Goal: Task Accomplishment & Management: Manage account settings

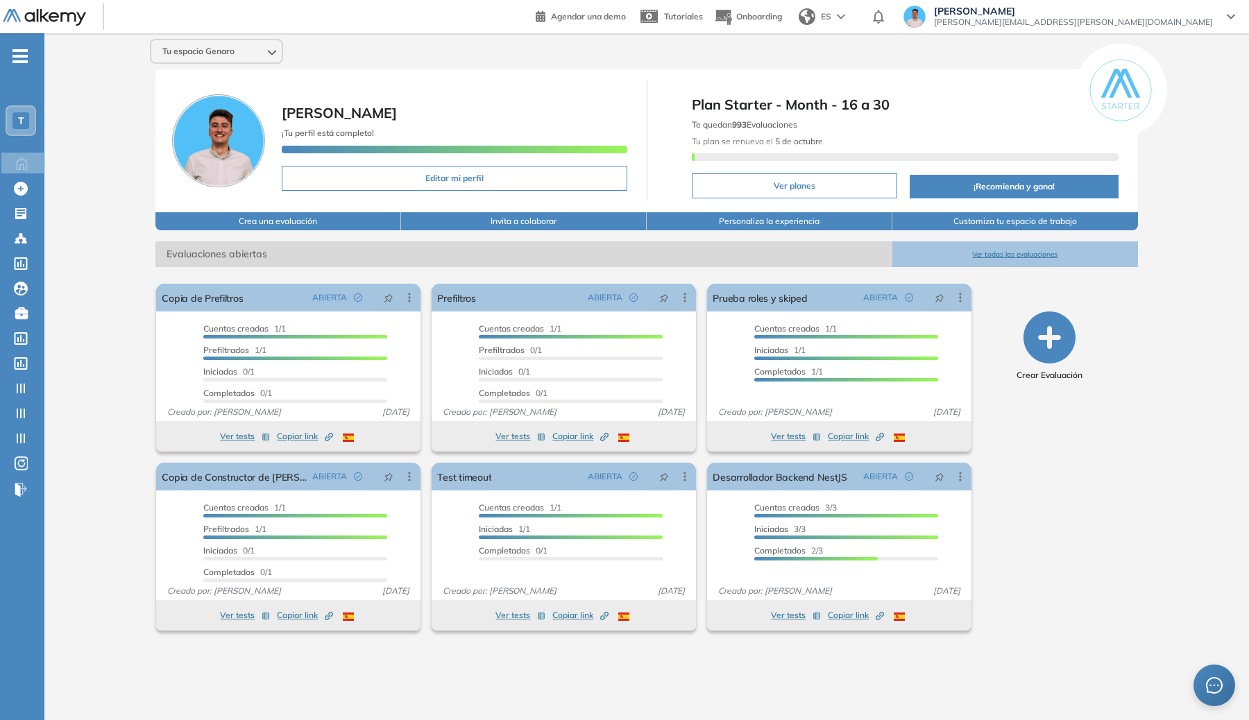
click at [26, 53] on span "-" at bounding box center [19, 54] width 15 height 11
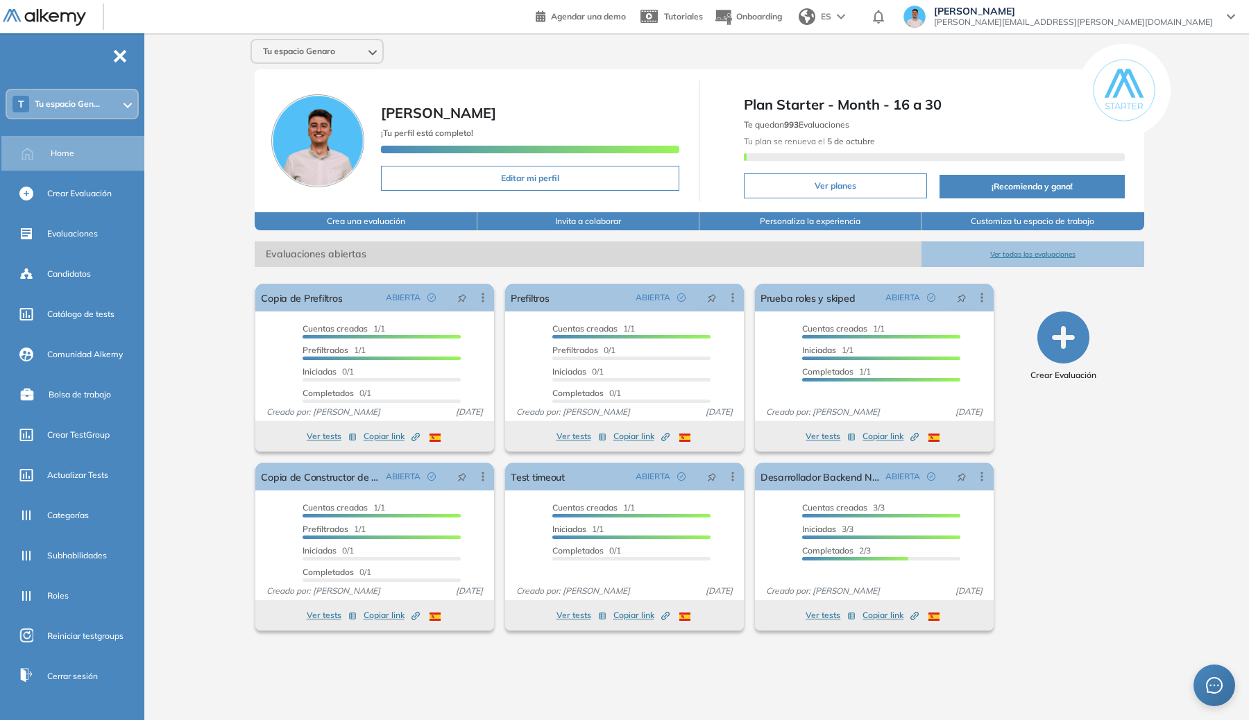
scroll to position [50, 0]
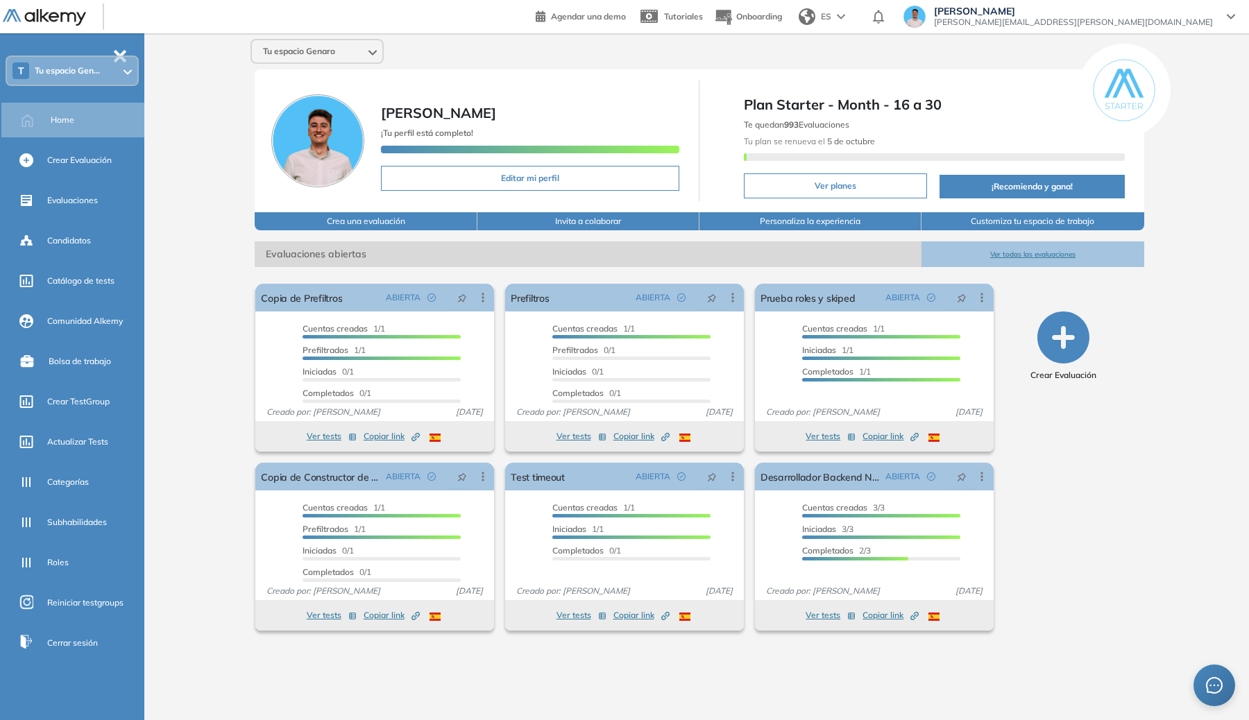
click at [137, 53] on div "- T Tu espacio Gen... Home Crear Evaluación Evaluaciones Candidatos Catálogo de…" at bounding box center [72, 393] width 144 height 720
click at [119, 50] on span "-" at bounding box center [119, 54] width 15 height 11
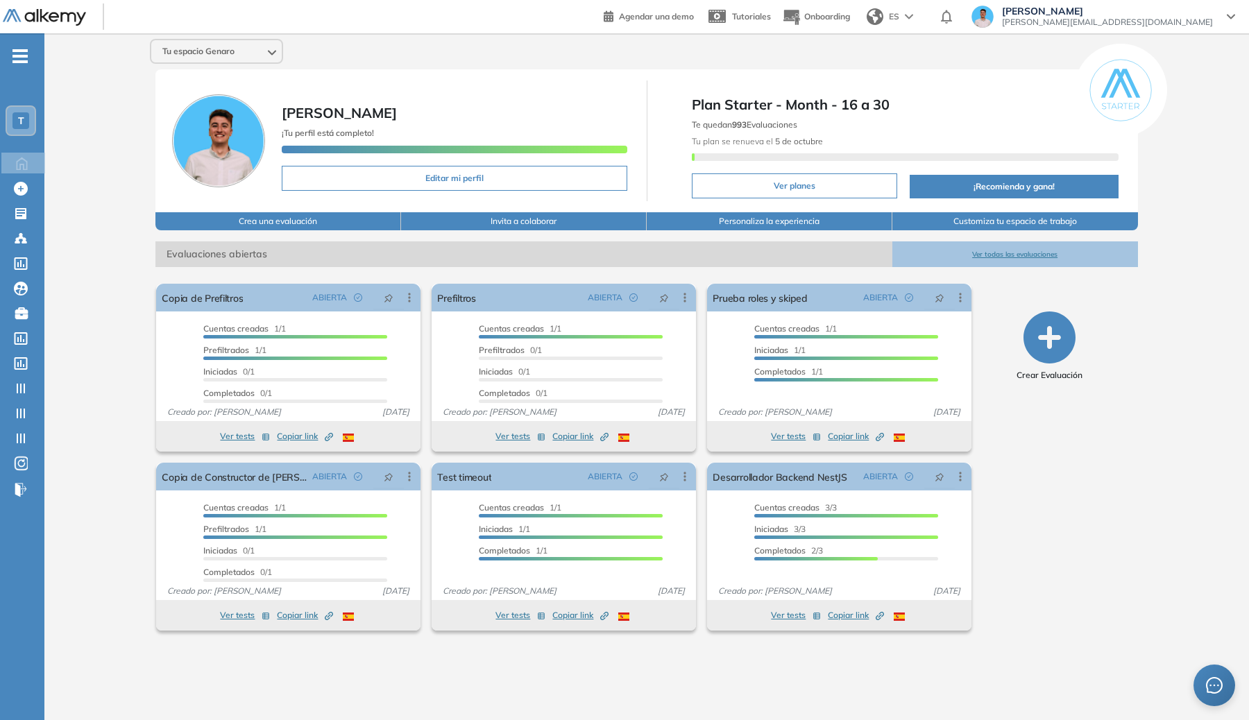
click at [21, 51] on span "-" at bounding box center [19, 54] width 15 height 11
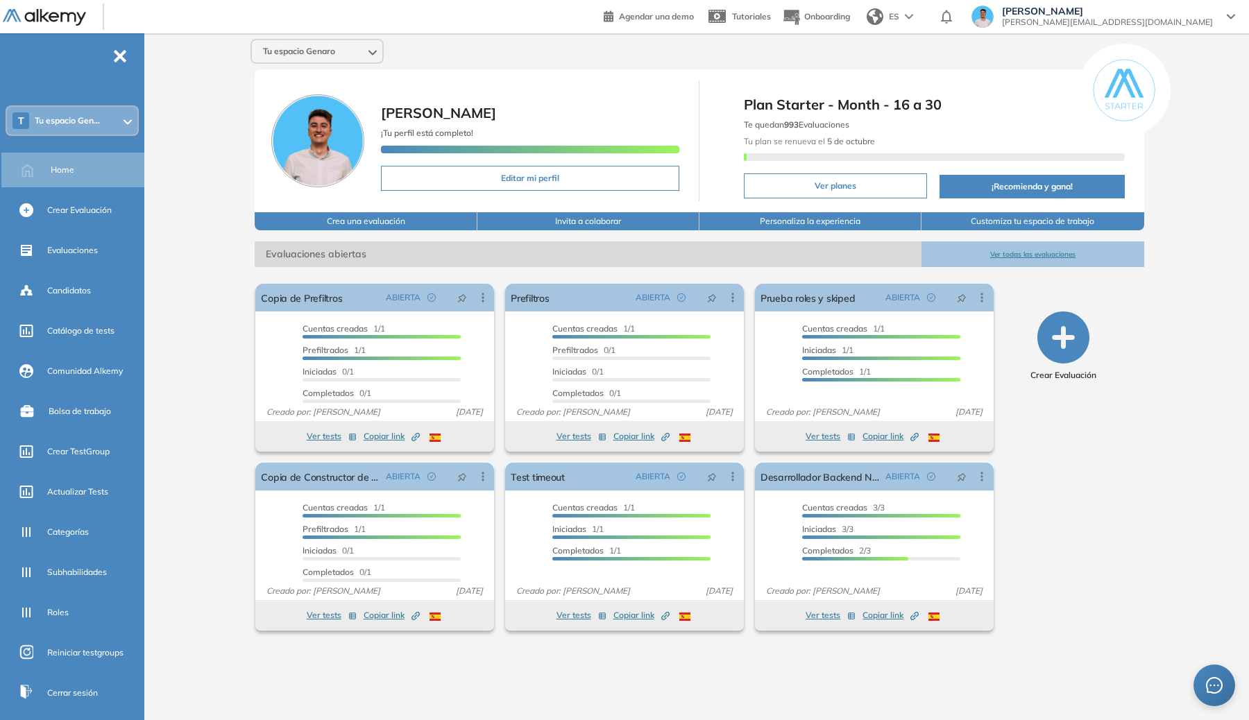
click at [150, 89] on div "Tu espacio Genaro Genaro Lambertucci ¡Tu perfil está completo! Editar mi perfil…" at bounding box center [699, 365] width 1099 height 665
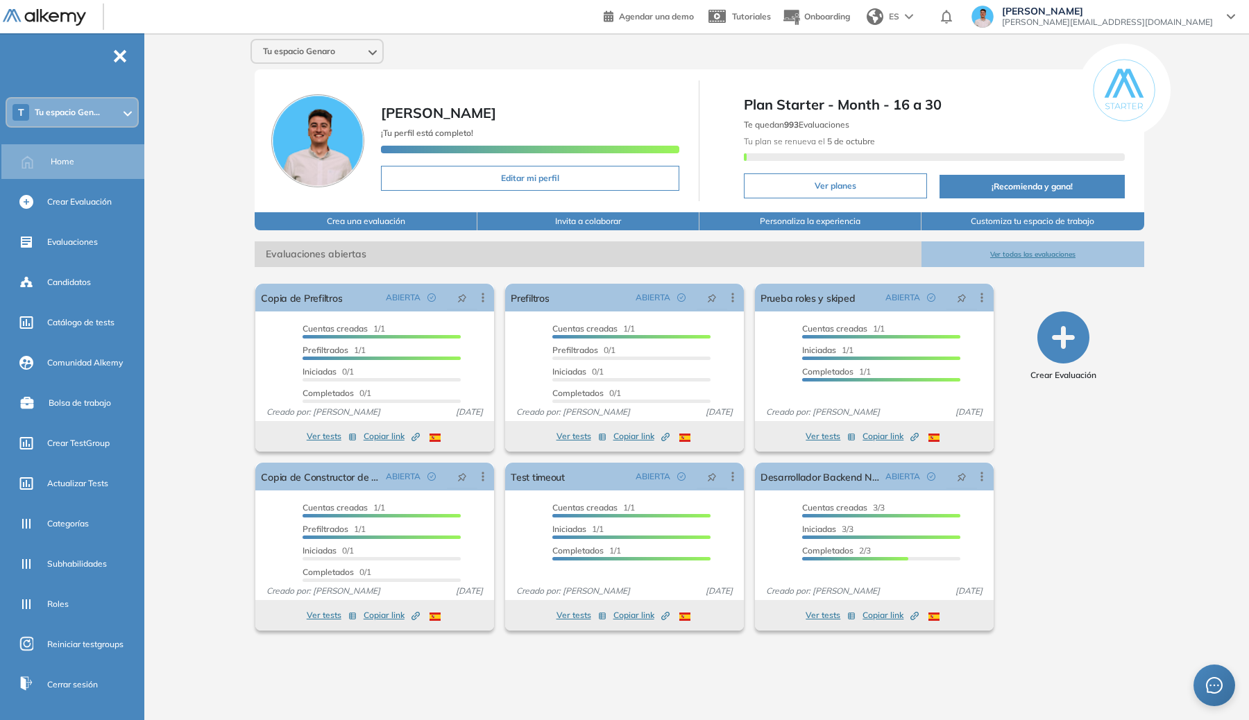
scroll to position [50, 0]
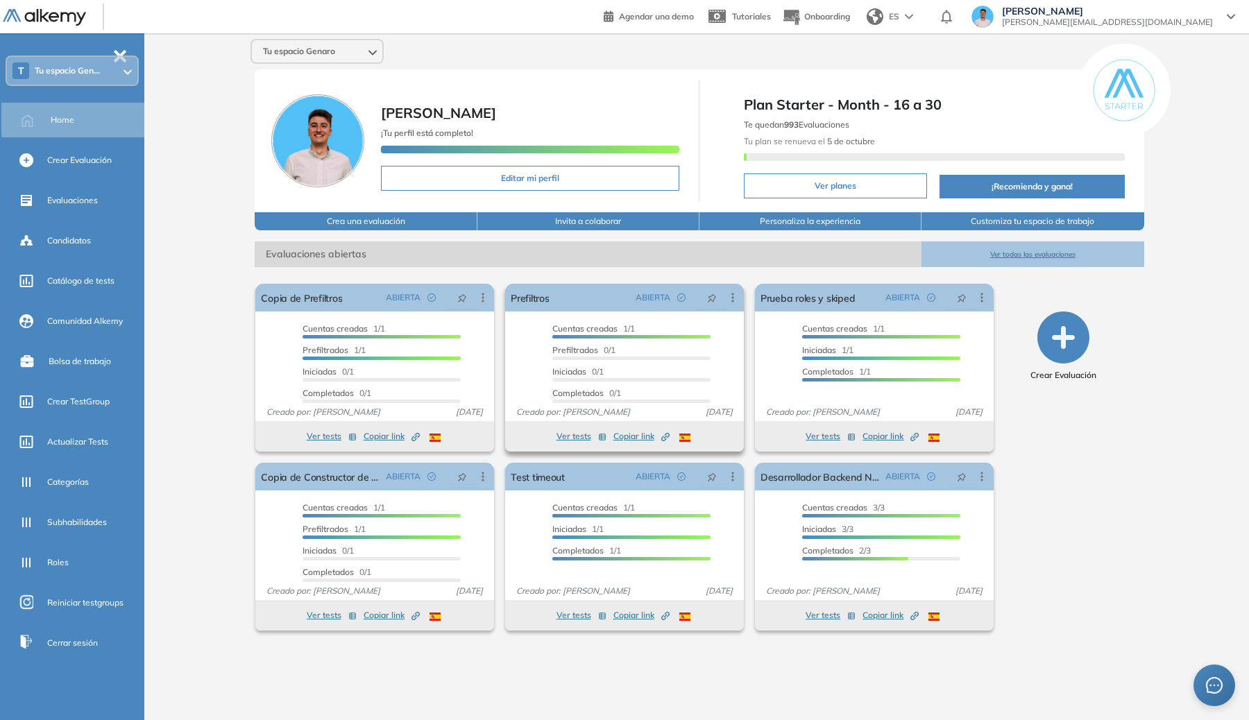
click at [619, 436] on span "Copiar link Created by potrace 1.16, written by Peter Selinger 2001-2019" at bounding box center [641, 436] width 56 height 12
click at [517, 302] on link "Prefiltros" at bounding box center [530, 298] width 38 height 28
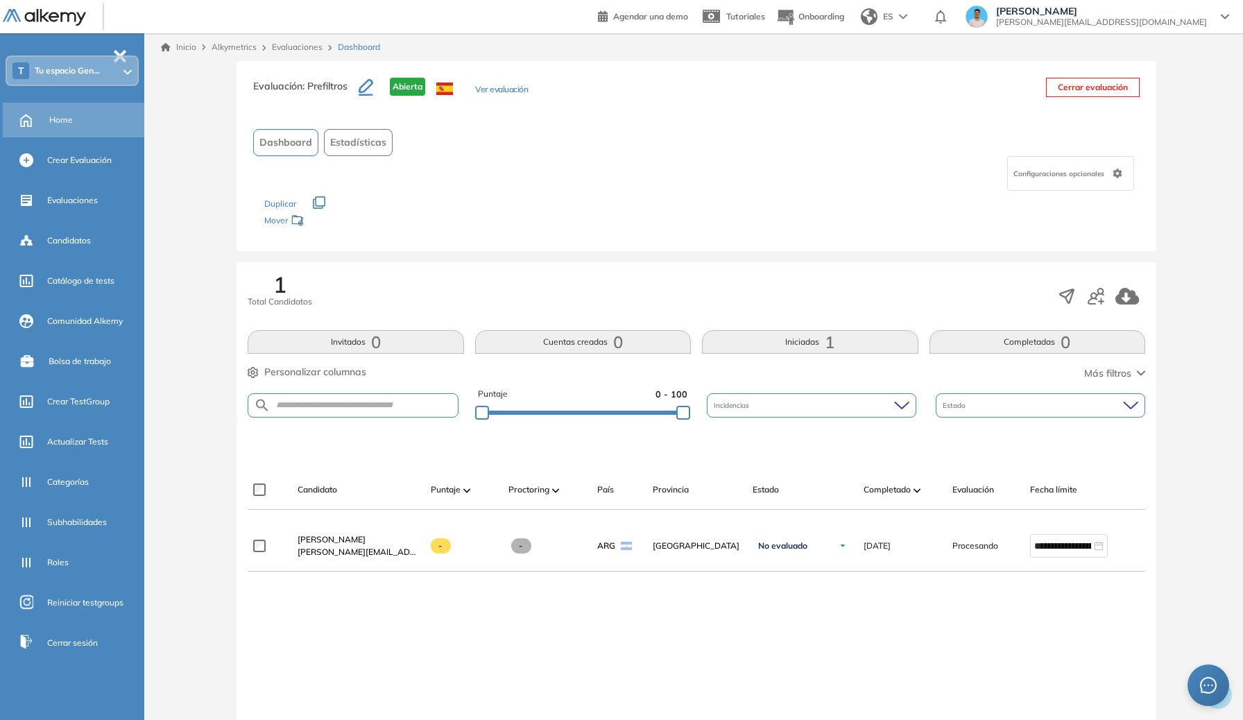
click at [80, 128] on div "Home" at bounding box center [95, 120] width 92 height 24
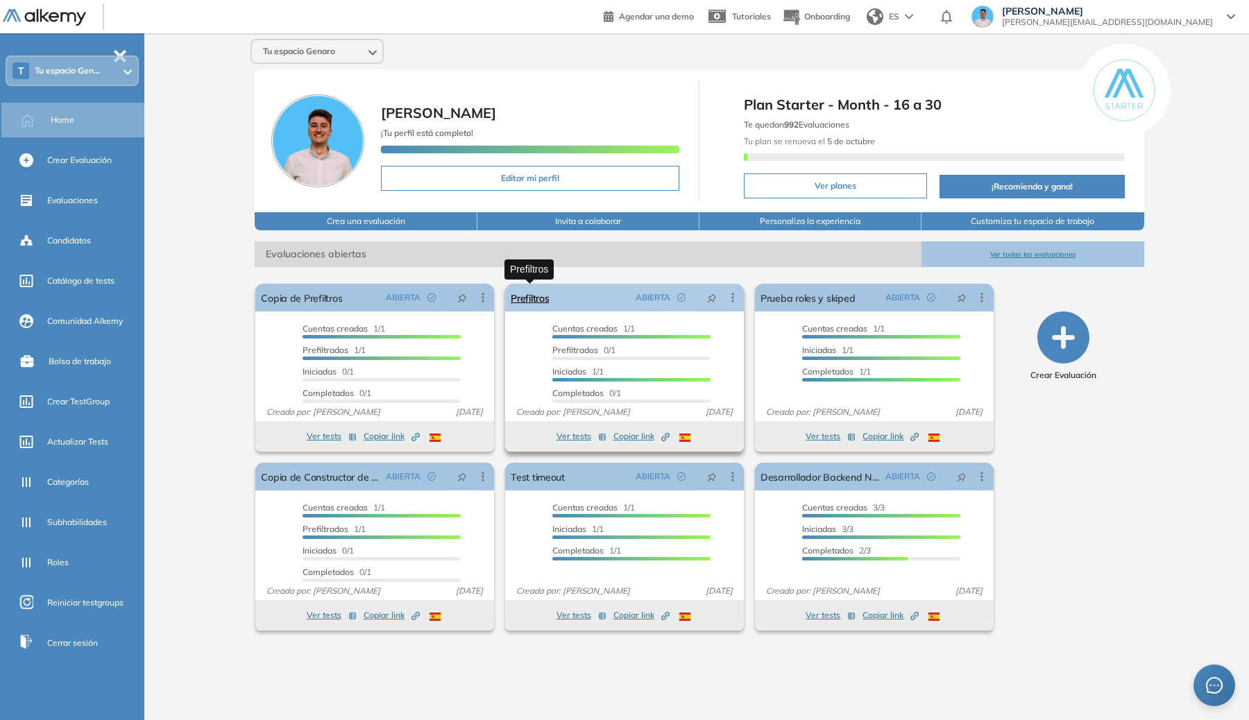
click at [543, 308] on link "Prefiltros" at bounding box center [530, 298] width 38 height 28
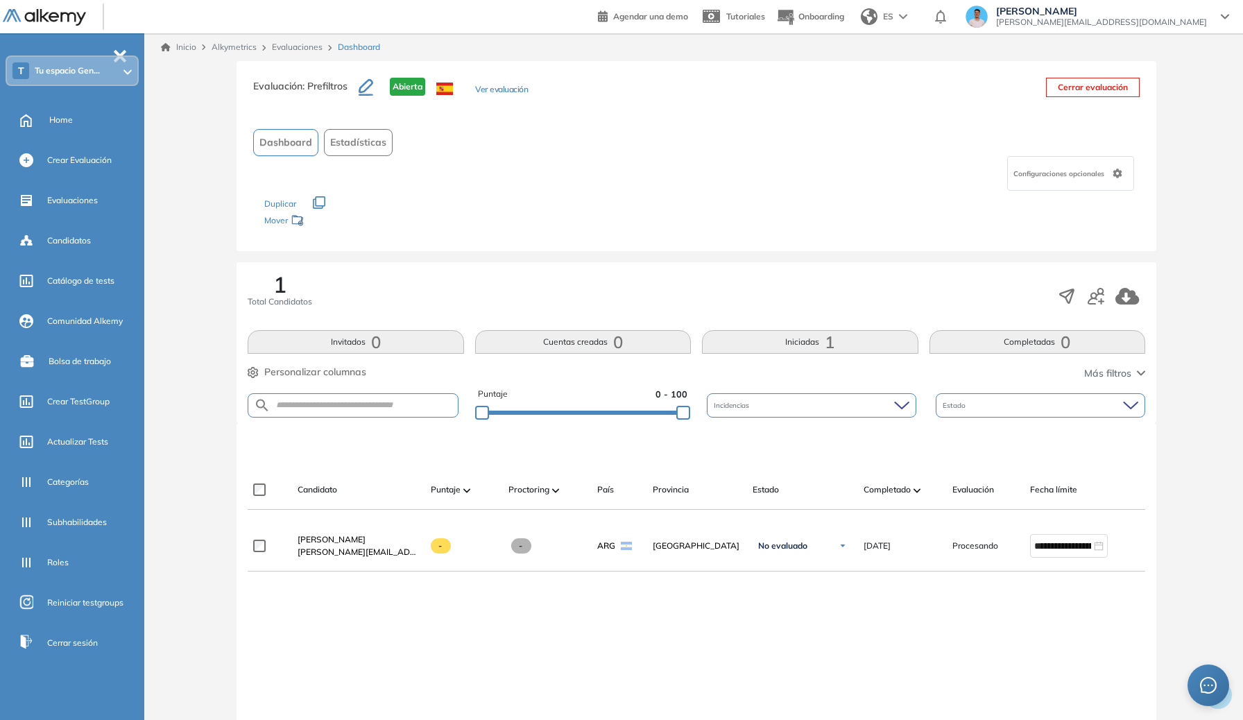
click at [351, 543] on span "[PERSON_NAME]" at bounding box center [332, 539] width 68 height 10
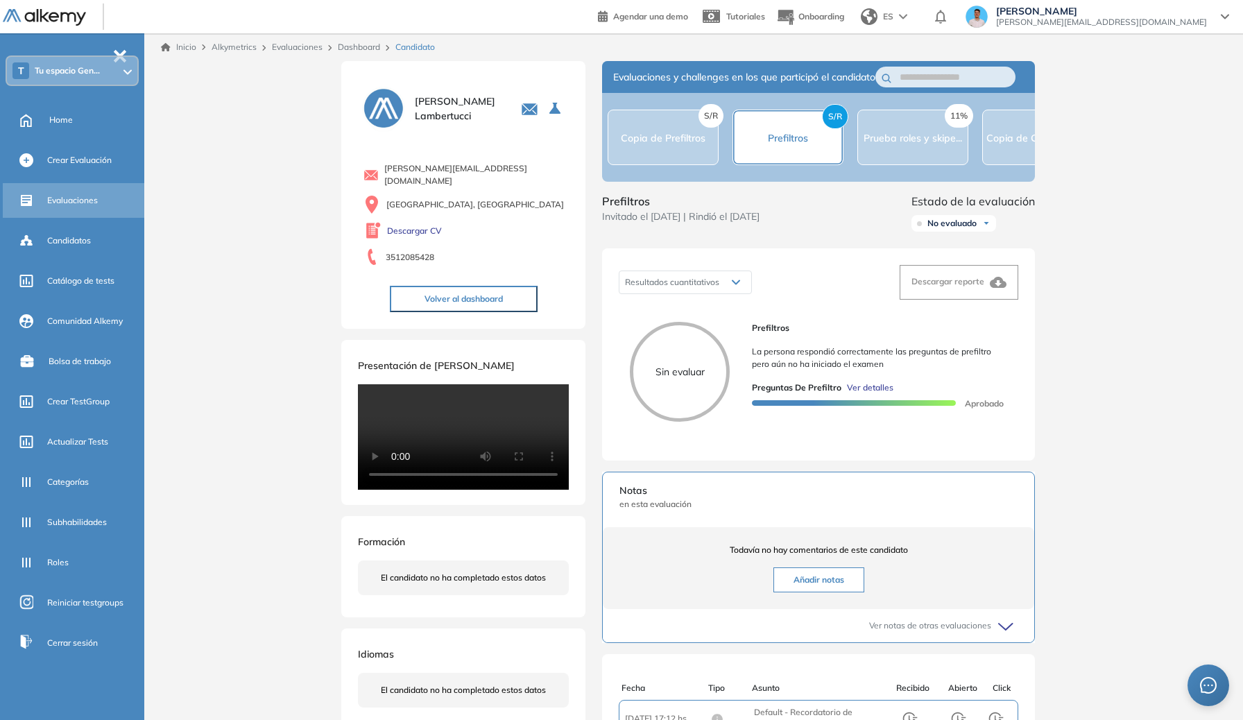
click at [87, 191] on div "Evaluaciones" at bounding box center [94, 201] width 94 height 24
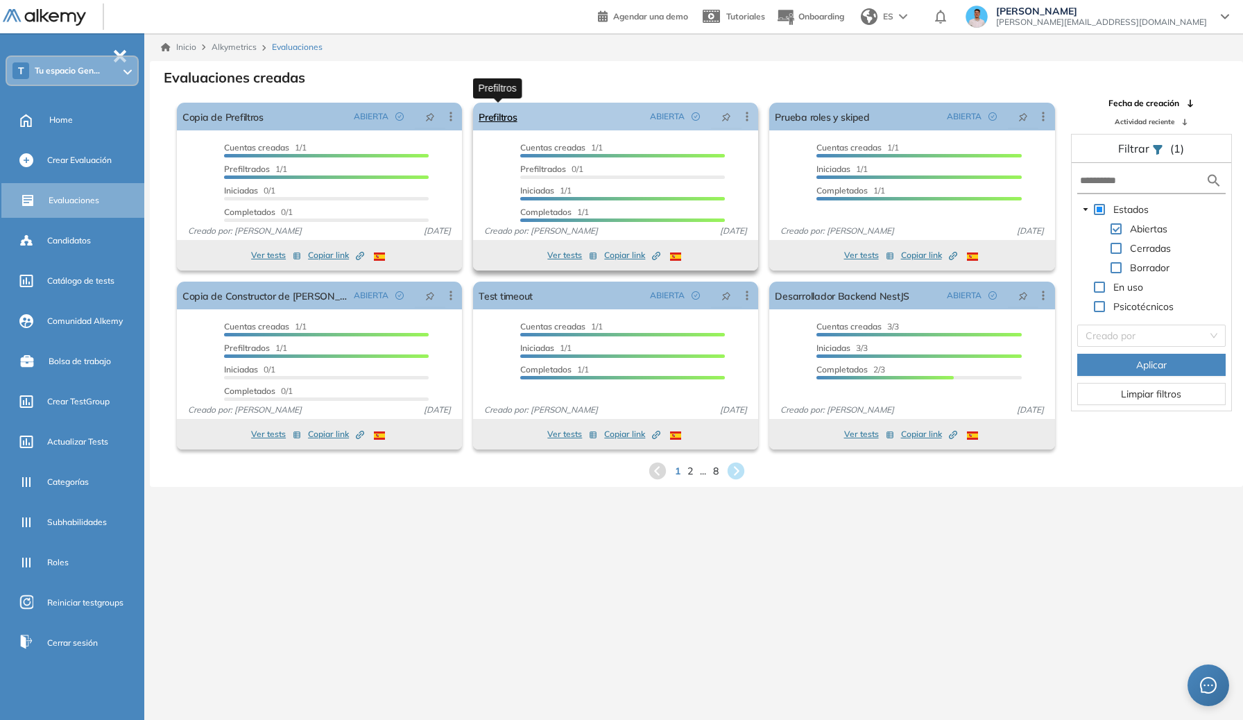
click at [483, 122] on link "Prefiltros" at bounding box center [498, 117] width 38 height 28
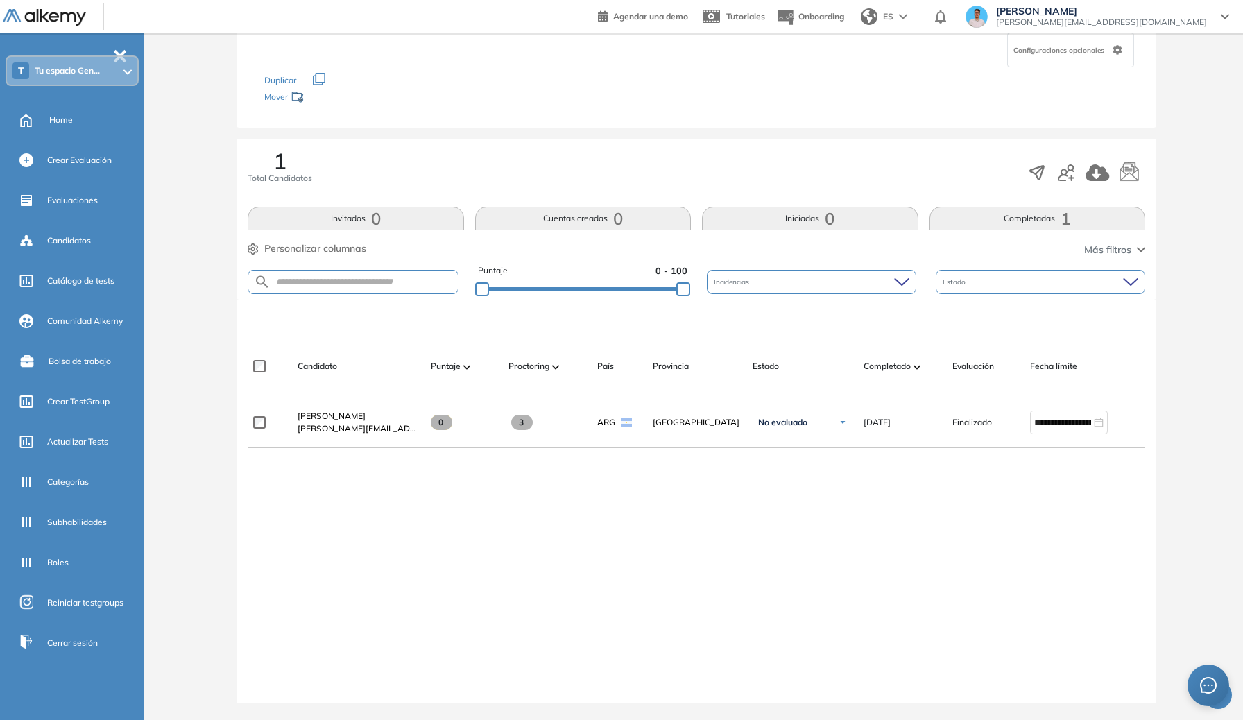
scroll to position [134, 0]
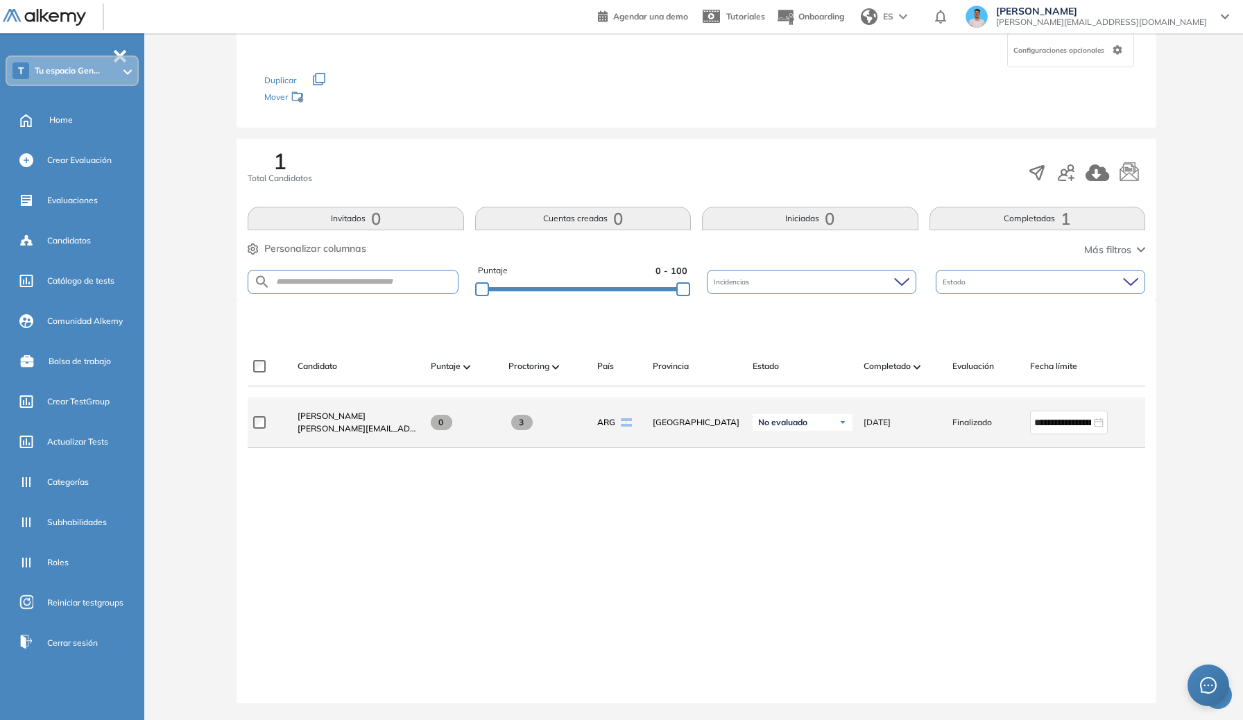
click at [355, 400] on div "Genaro Lambertucci genaro.lambertucci+prod@alkemy.org" at bounding box center [353, 422] width 133 height 47
click at [360, 402] on div "Genaro Lambertucci genaro.lambertucci+prod@alkemy.org" at bounding box center [353, 422] width 133 height 47
click at [361, 411] on span "[PERSON_NAME]" at bounding box center [332, 416] width 68 height 10
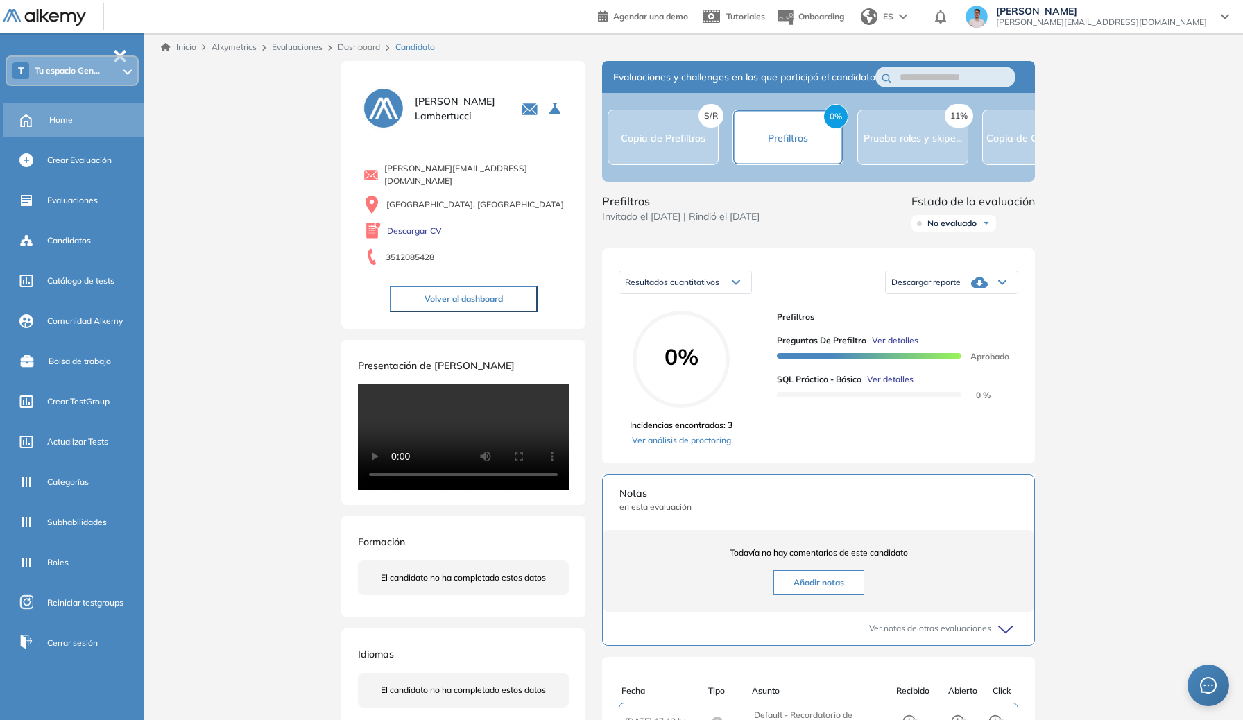
click at [85, 101] on ul "T Tu espacio Gen... Home Crear Evaluación Evaluaciones Candidatos Catálogo de t…" at bounding box center [72, 333] width 144 height 655
click at [71, 114] on span "Home" at bounding box center [61, 120] width 24 height 12
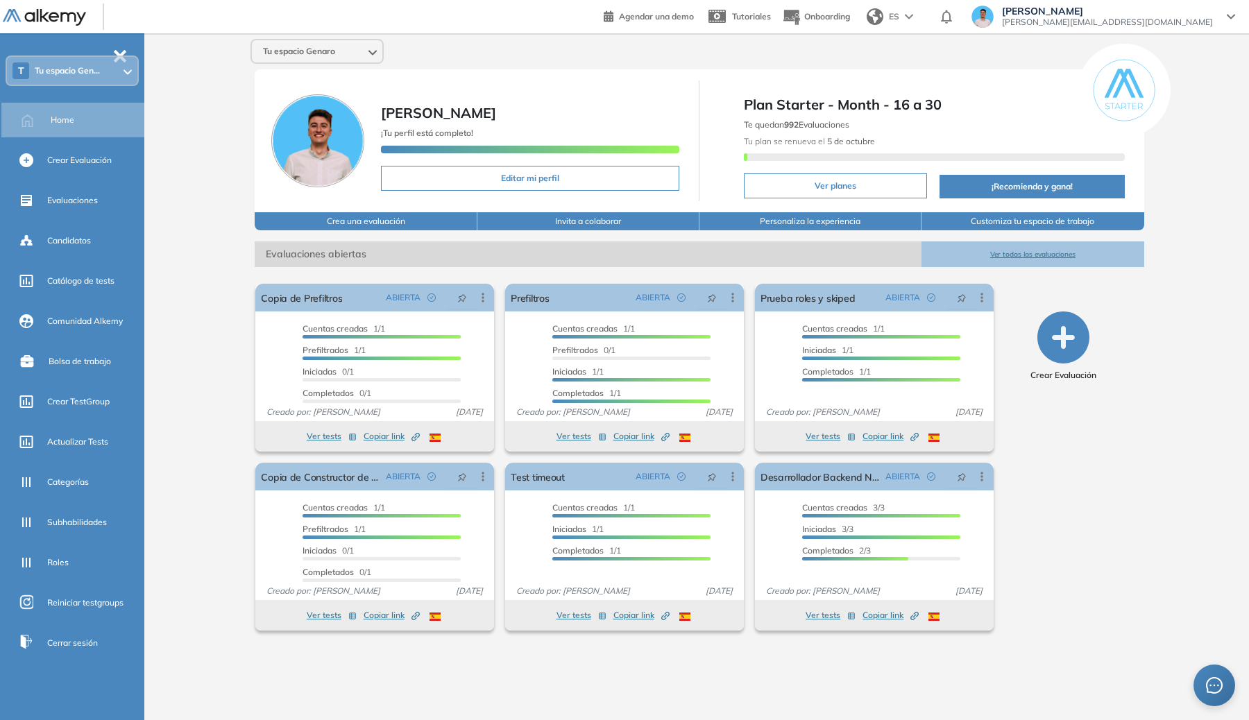
click at [1214, 12] on div "Genaro Lambertucci genaro.lambertucci@alkemy.org" at bounding box center [1107, 17] width 228 height 22
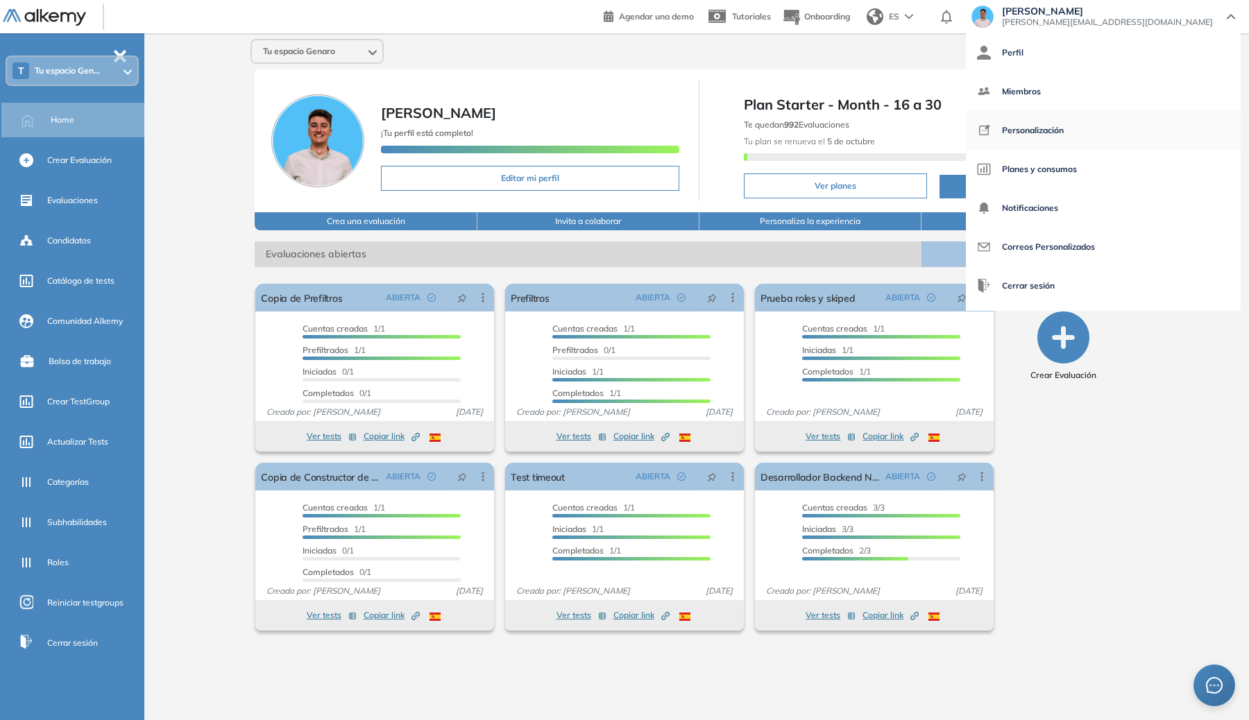
click at [1064, 129] on span "Personalización" at bounding box center [1033, 130] width 62 height 33
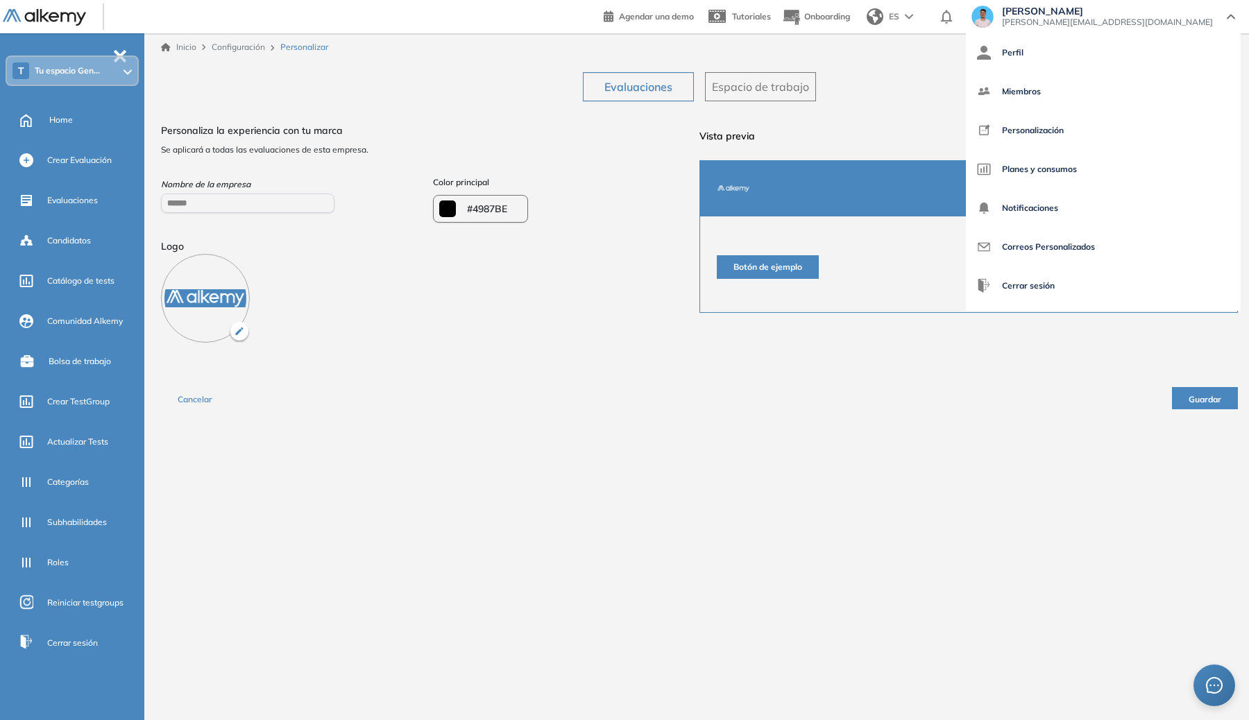
click at [733, 91] on span "Espacio de trabajo" at bounding box center [760, 86] width 97 height 17
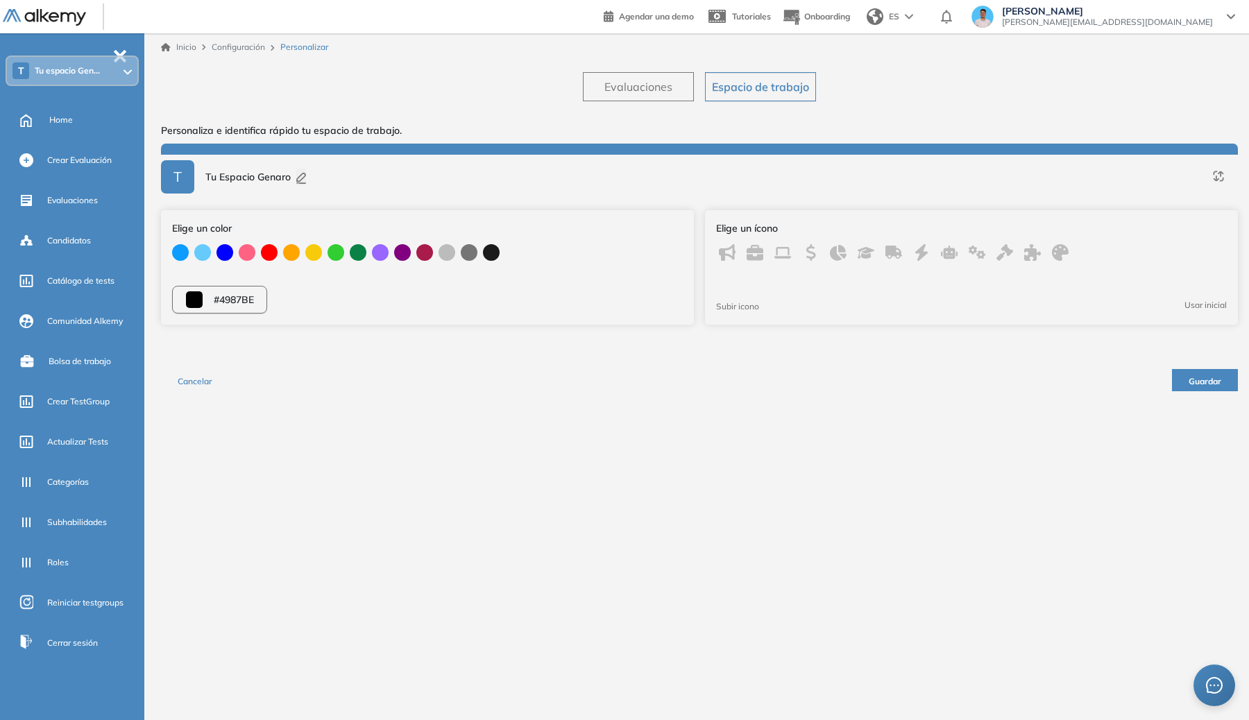
click at [681, 91] on button "Evaluaciones" at bounding box center [638, 86] width 111 height 29
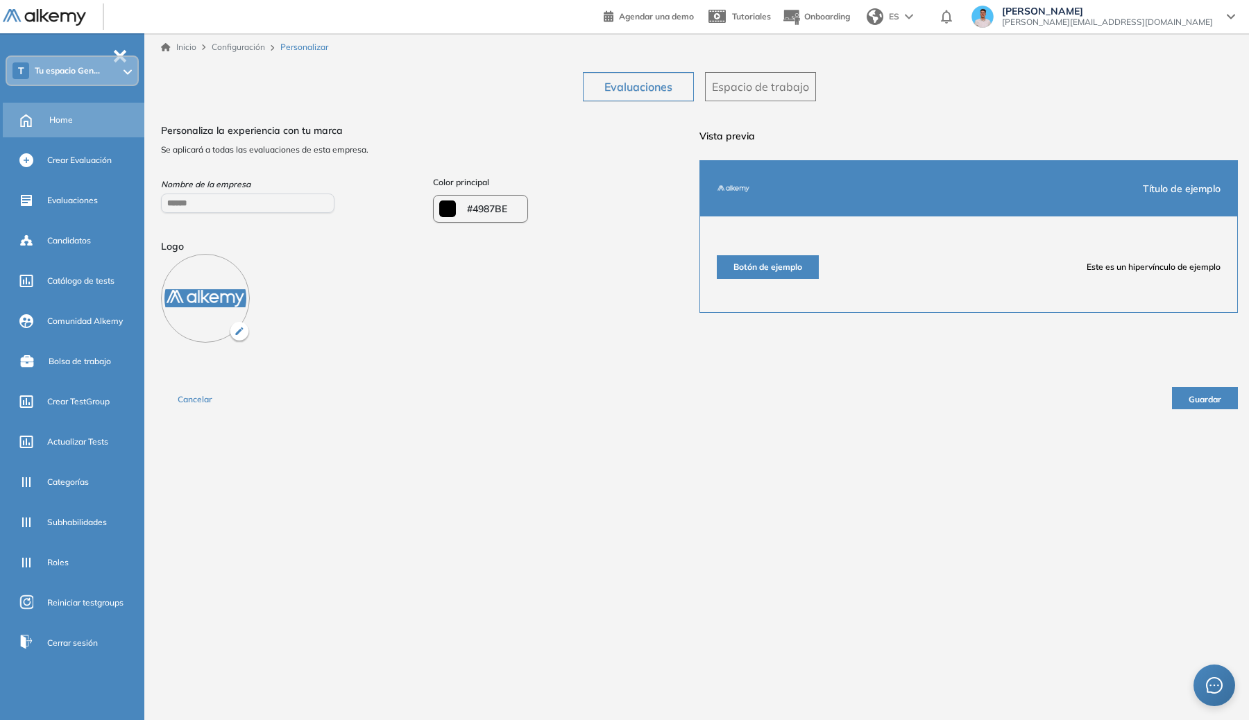
click at [24, 111] on icon at bounding box center [26, 119] width 24 height 17
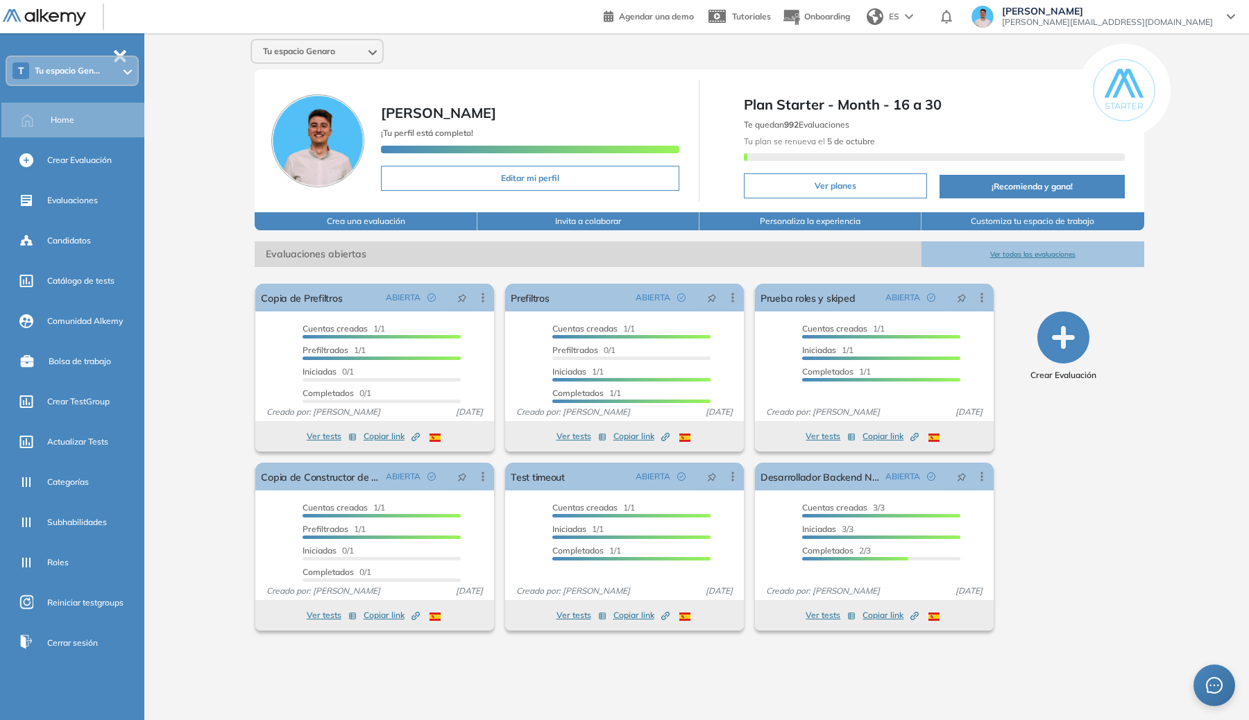
click at [811, 225] on button "Personaliza la experiencia" at bounding box center [810, 221] width 222 height 18
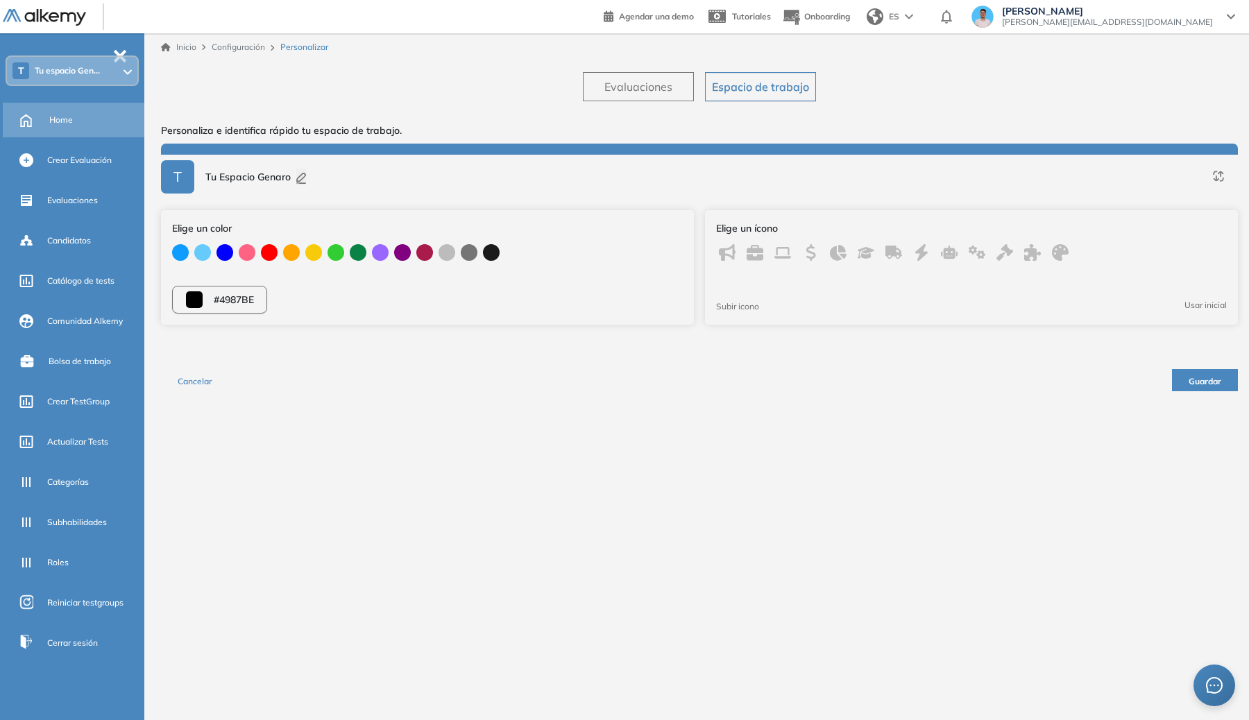
click at [12, 126] on div "Home" at bounding box center [75, 120] width 144 height 35
